Goal: Information Seeking & Learning: Check status

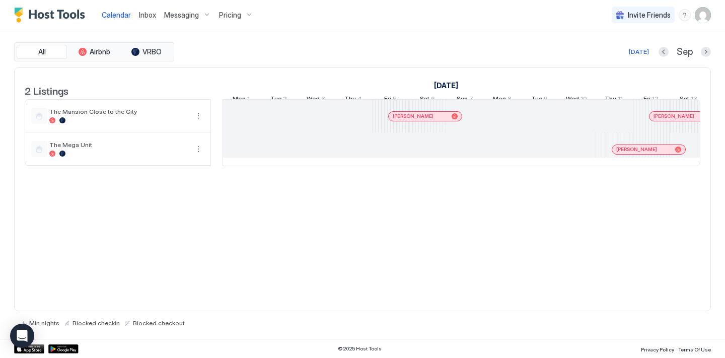
scroll to position [0, 560]
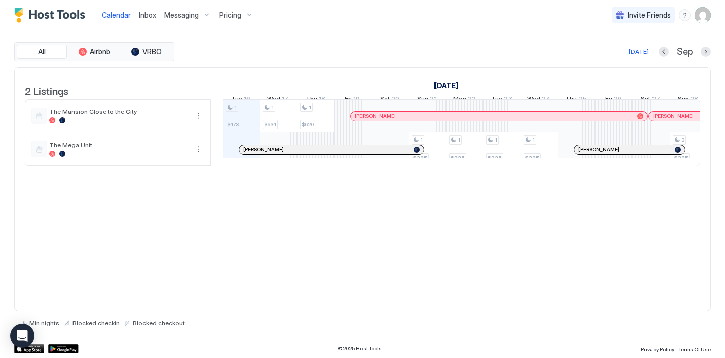
click at [341, 153] on div "[PERSON_NAME]" at bounding box center [331, 149] width 185 height 9
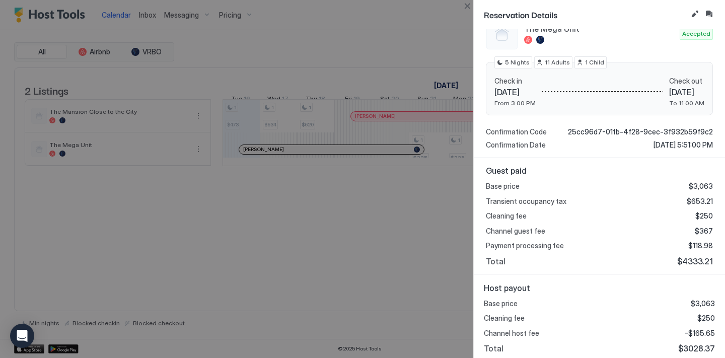
scroll to position [124, 0]
click at [450, 233] on div at bounding box center [362, 179] width 725 height 358
click at [470, 8] on button "Close" at bounding box center [467, 6] width 12 height 12
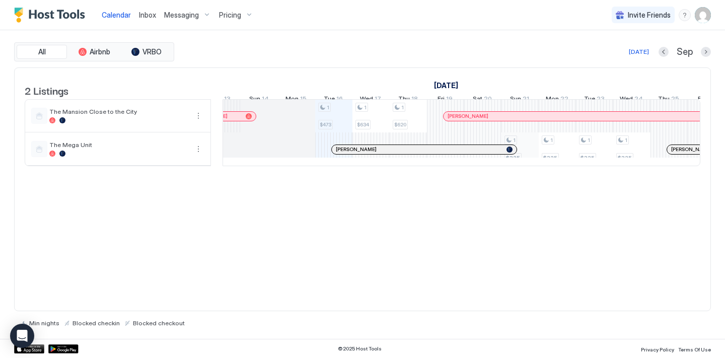
scroll to position [0, 0]
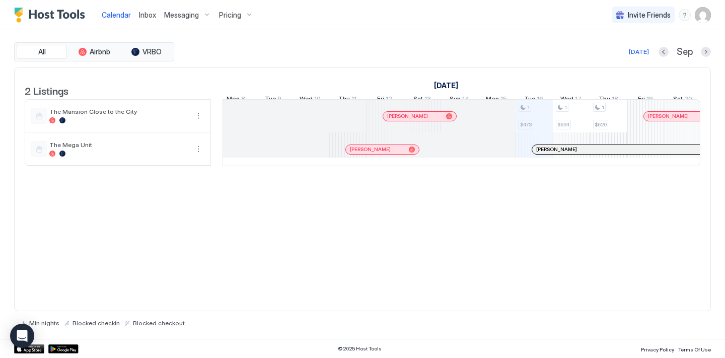
click at [359, 154] on div at bounding box center [355, 150] width 8 height 8
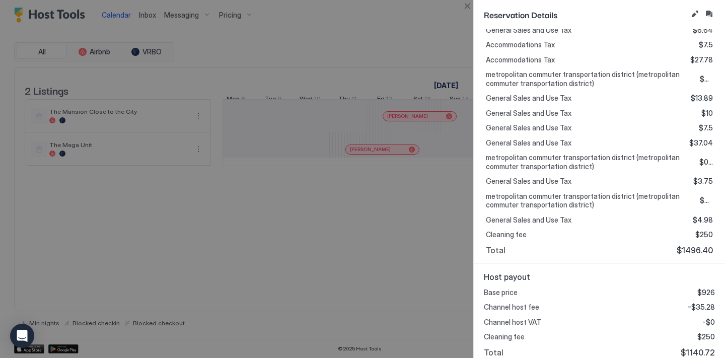
click at [484, 235] on div "Guest paid Base price $926 Channel guest fee $166.02 Channel guest VAT $0 Gener…" at bounding box center [599, 95] width 251 height 337
click at [468, 5] on button "Close" at bounding box center [467, 6] width 12 height 12
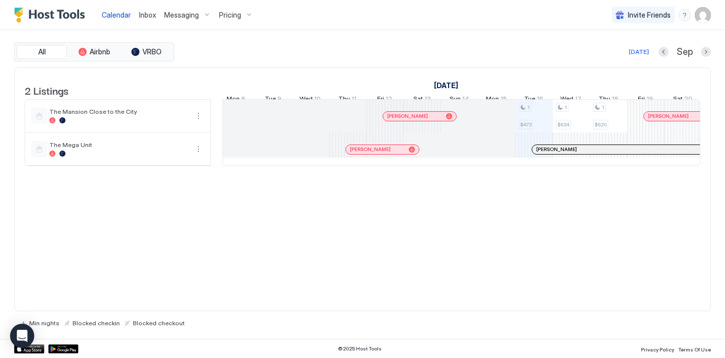
click at [614, 154] on div at bounding box center [614, 150] width 8 height 8
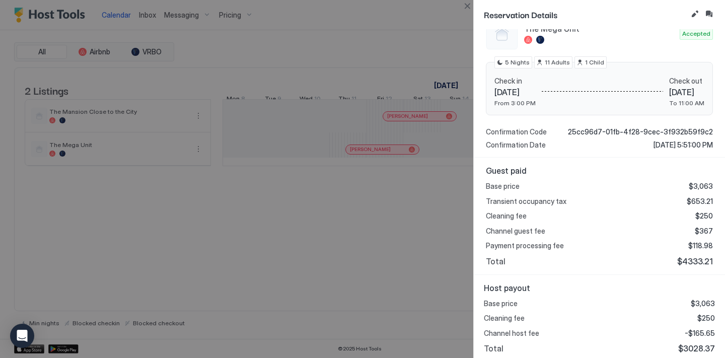
click at [438, 175] on div at bounding box center [362, 179] width 725 height 358
click at [463, 5] on button "Close" at bounding box center [467, 6] width 12 height 12
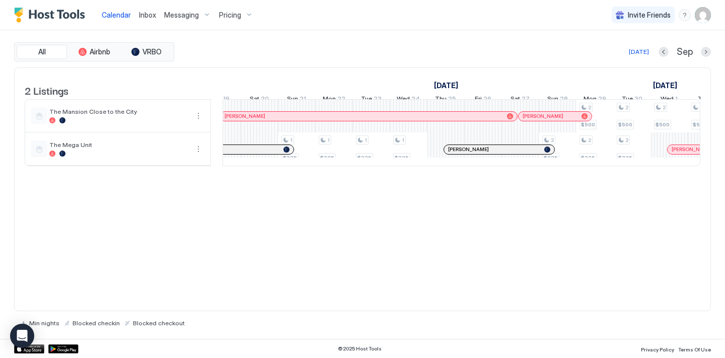
click at [514, 154] on div at bounding box center [514, 150] width 8 height 8
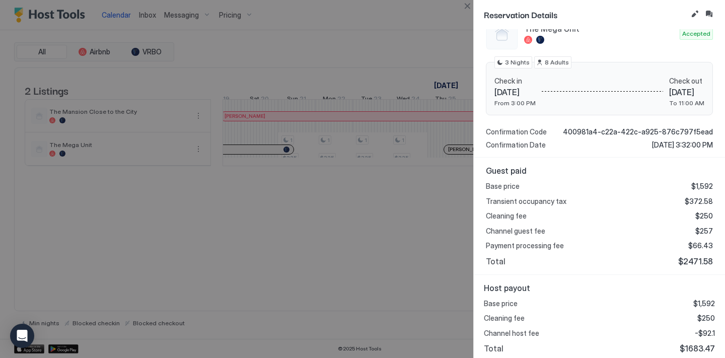
click at [431, 243] on div at bounding box center [362, 179] width 725 height 358
click at [468, 10] on button "Close" at bounding box center [467, 6] width 12 height 12
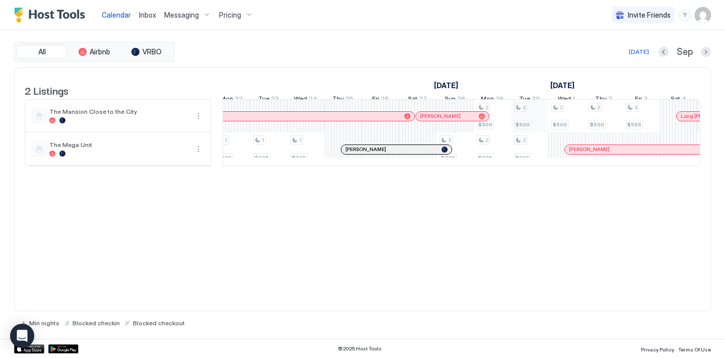
scroll to position [0, 821]
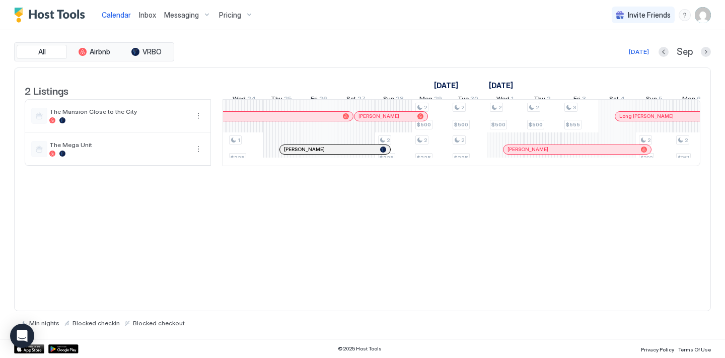
drag, startPoint x: 584, startPoint y: 135, endPoint x: 531, endPoint y: 43, distance: 106.4
click at [531, 43] on div "All Airbnb VRBO [DATE] [DATE] Listings [DATE] [DATE] Mon 1 Tue 2 Wed 3 Thu 4 Fr…" at bounding box center [362, 184] width 697 height 285
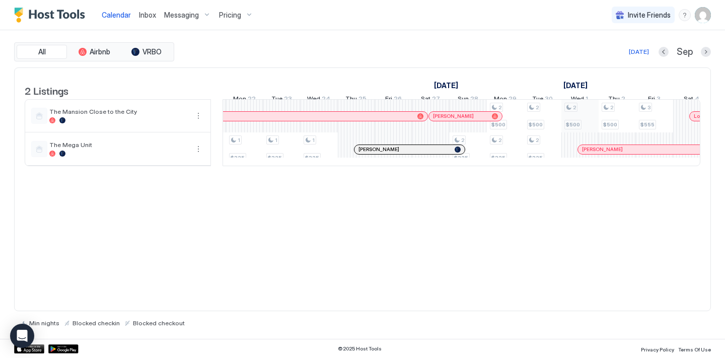
scroll to position [0, 659]
